Goal: Task Accomplishment & Management: Manage account settings

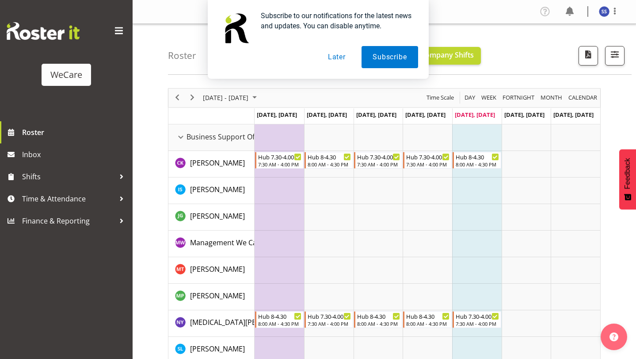
click at [338, 53] on button "Later" at bounding box center [337, 57] width 40 height 22
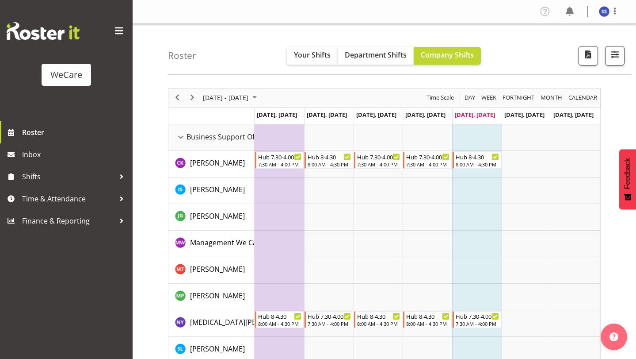
click at [119, 33] on span at bounding box center [119, 31] width 14 height 14
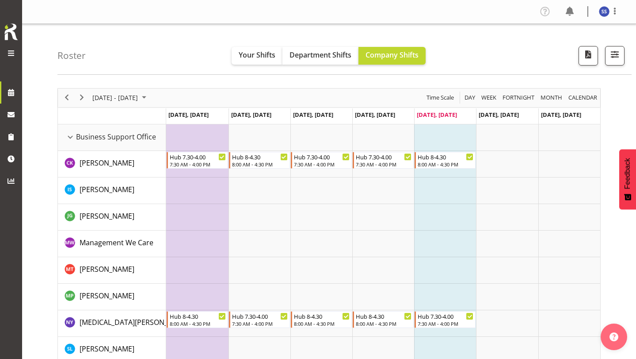
click at [10, 52] on span at bounding box center [11, 53] width 11 height 11
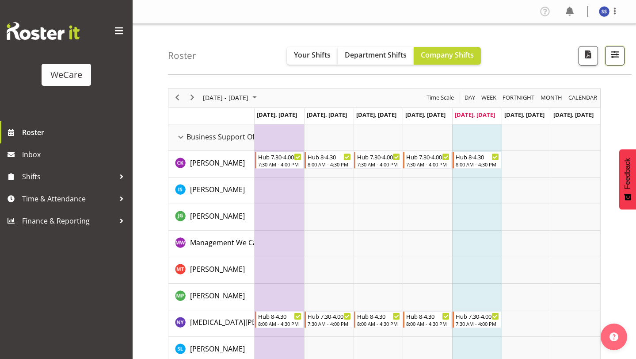
click at [611, 57] on span "button" at bounding box center [614, 54] width 11 height 11
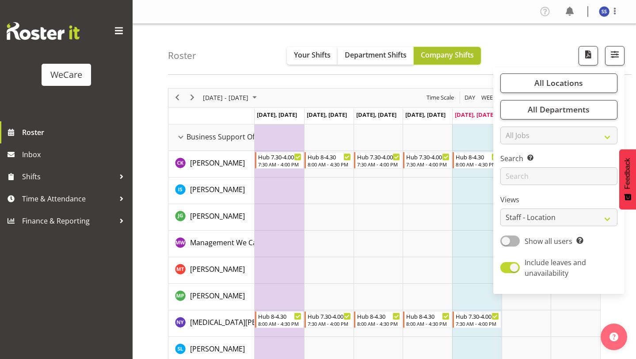
click at [437, 58] on span "Company Shifts" at bounding box center [447, 55] width 53 height 10
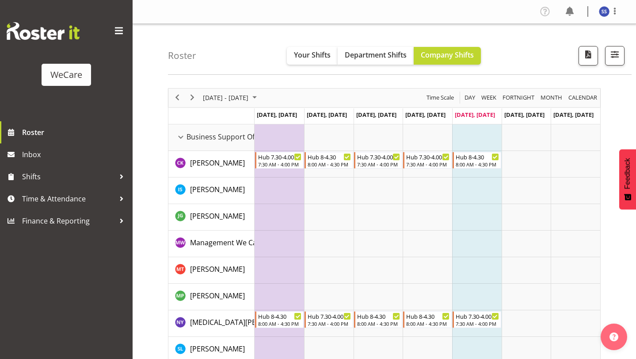
click at [121, 28] on span at bounding box center [119, 31] width 14 height 14
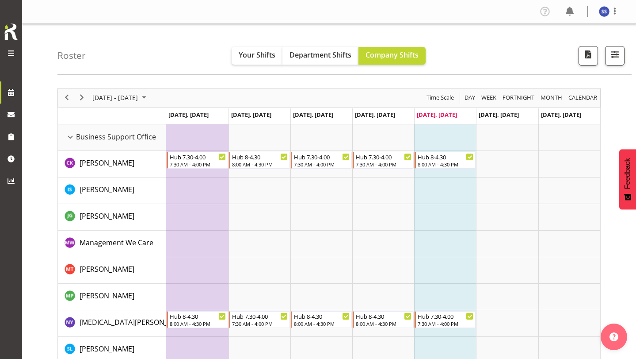
click at [14, 53] on span at bounding box center [11, 53] width 11 height 11
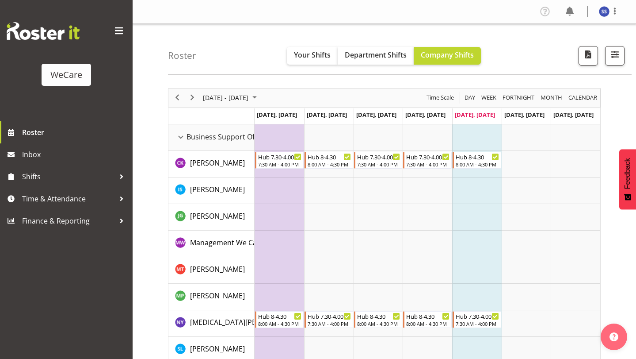
click at [118, 30] on span at bounding box center [119, 31] width 14 height 14
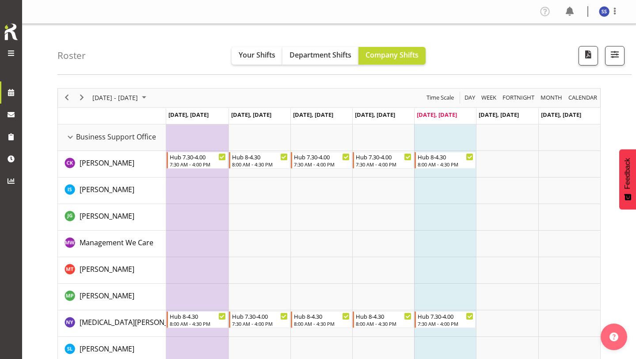
click at [14, 52] on span at bounding box center [11, 53] width 11 height 11
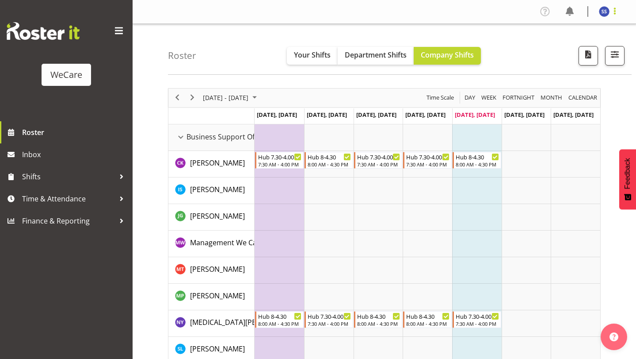
click at [615, 10] on span at bounding box center [615, 11] width 11 height 11
click at [567, 36] on link "Profile" at bounding box center [577, 31] width 85 height 16
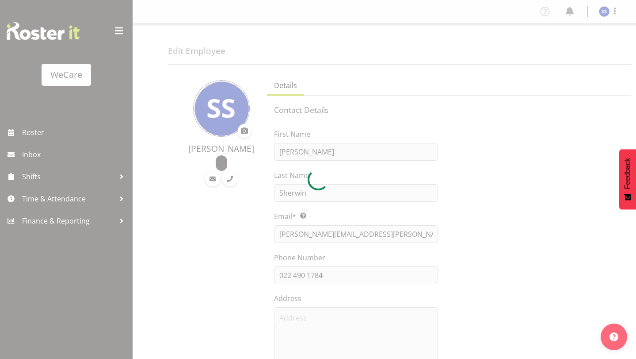
select select "location"
select select "TimelineWeek"
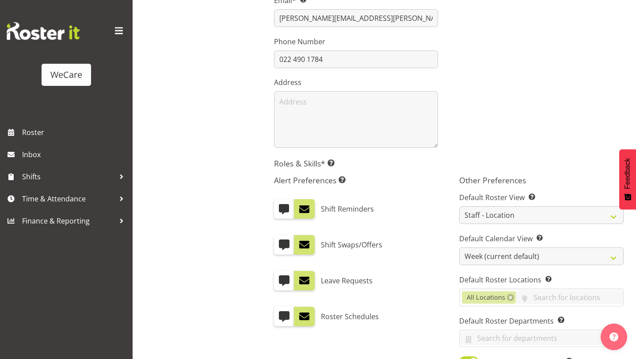
scroll to position [305, 0]
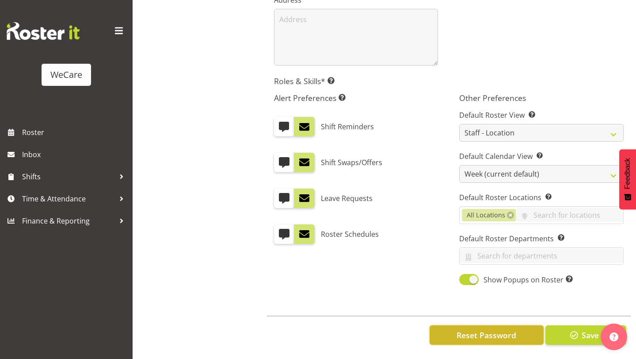
click at [489, 329] on span "Reset Password" at bounding box center [487, 334] width 60 height 11
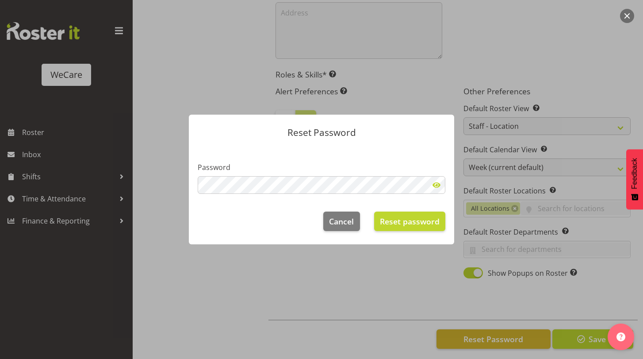
click at [438, 182] on span at bounding box center [437, 185] width 18 height 18
click at [411, 227] on span "Reset password" at bounding box center [410, 220] width 60 height 11
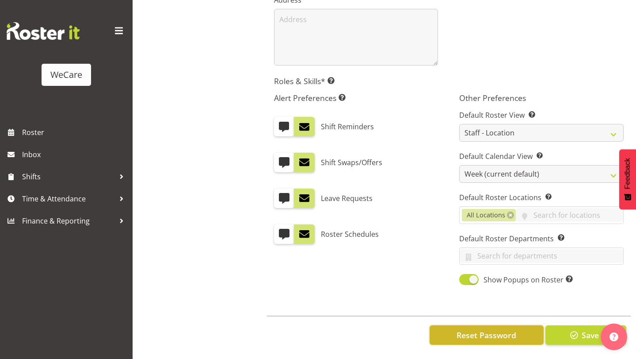
click at [500, 329] on span "Reset Password" at bounding box center [487, 334] width 60 height 11
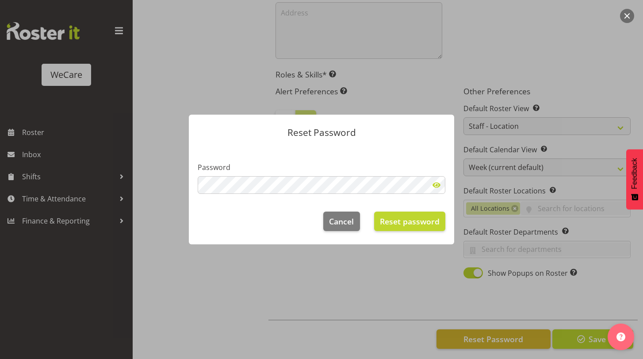
click at [441, 187] on span at bounding box center [437, 185] width 18 height 18
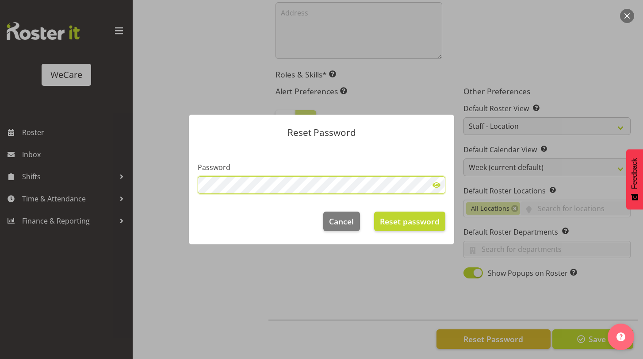
click at [182, 179] on div "Reset Password Password Cancel Reset password" at bounding box center [321, 179] width 283 height 174
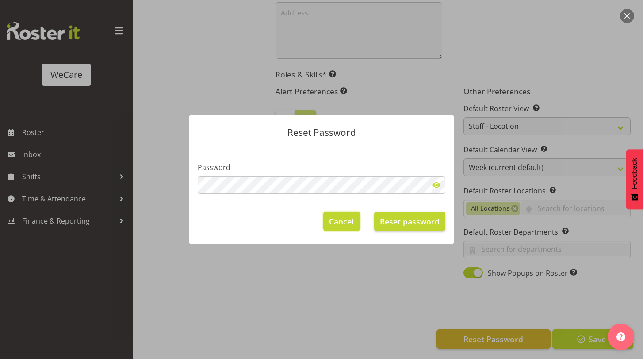
click at [326, 220] on button "Cancel" at bounding box center [341, 220] width 36 height 19
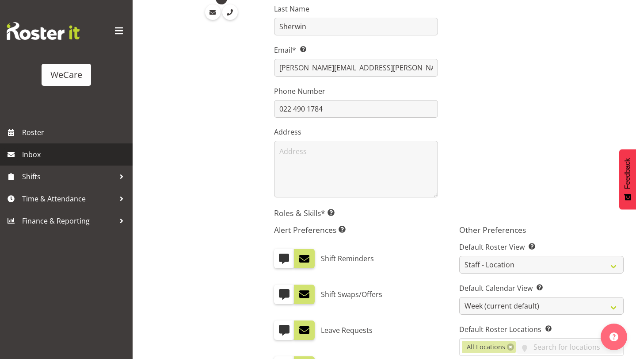
scroll to position [128, 0]
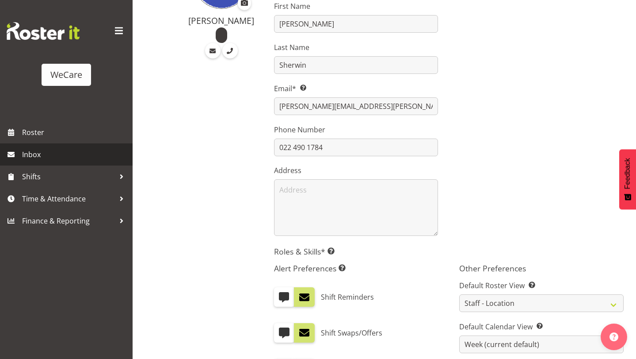
click at [52, 157] on span "Inbox" at bounding box center [75, 154] width 106 height 13
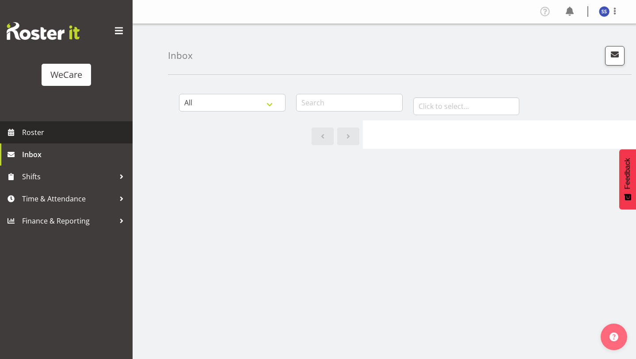
click at [60, 126] on span "Roster" at bounding box center [75, 132] width 106 height 13
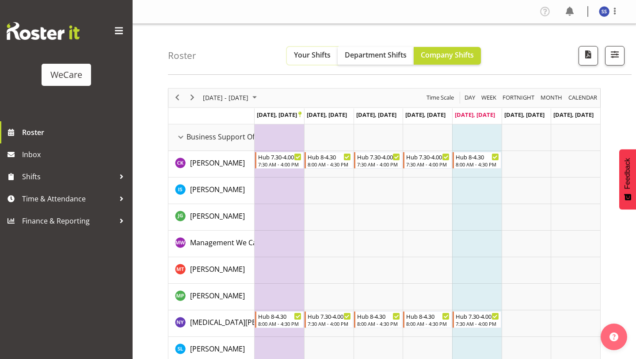
click at [313, 57] on span "Your Shifts" at bounding box center [312, 55] width 37 height 10
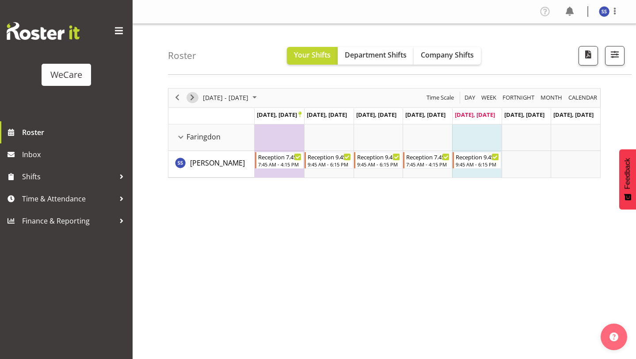
click at [197, 99] on span "Next" at bounding box center [192, 97] width 11 height 11
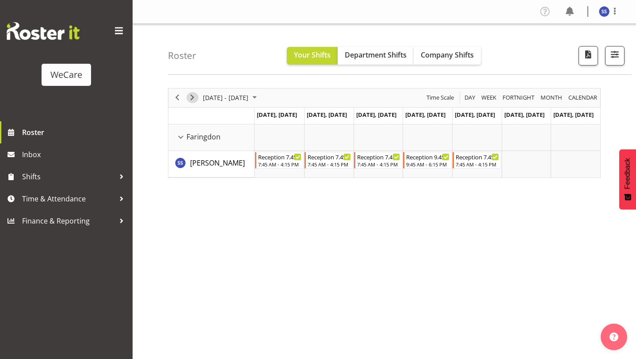
click at [193, 96] on span "Next" at bounding box center [192, 97] width 11 height 11
click at [195, 97] on span "Next" at bounding box center [192, 97] width 11 height 11
click at [197, 99] on span "Next" at bounding box center [192, 97] width 11 height 11
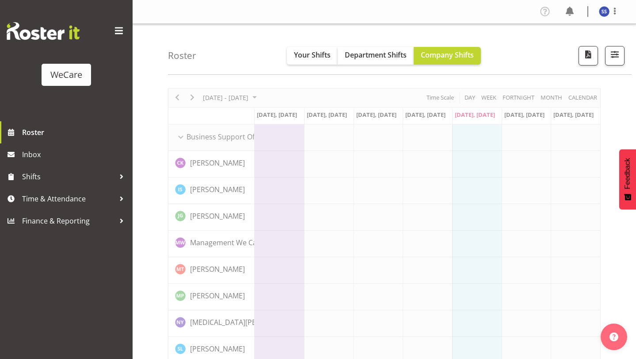
click at [618, 11] on span at bounding box center [615, 11] width 11 height 11
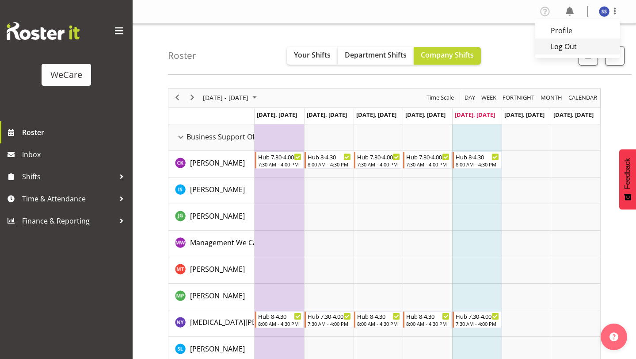
click at [586, 44] on link "Log Out" at bounding box center [577, 46] width 85 height 16
